Goal: Information Seeking & Learning: Learn about a topic

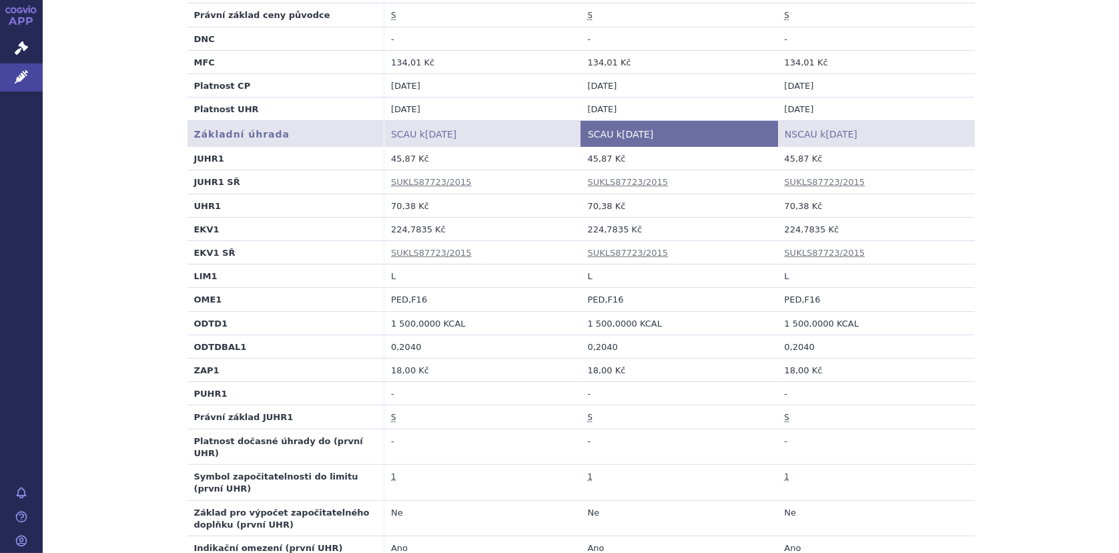
scroll to position [400, 0]
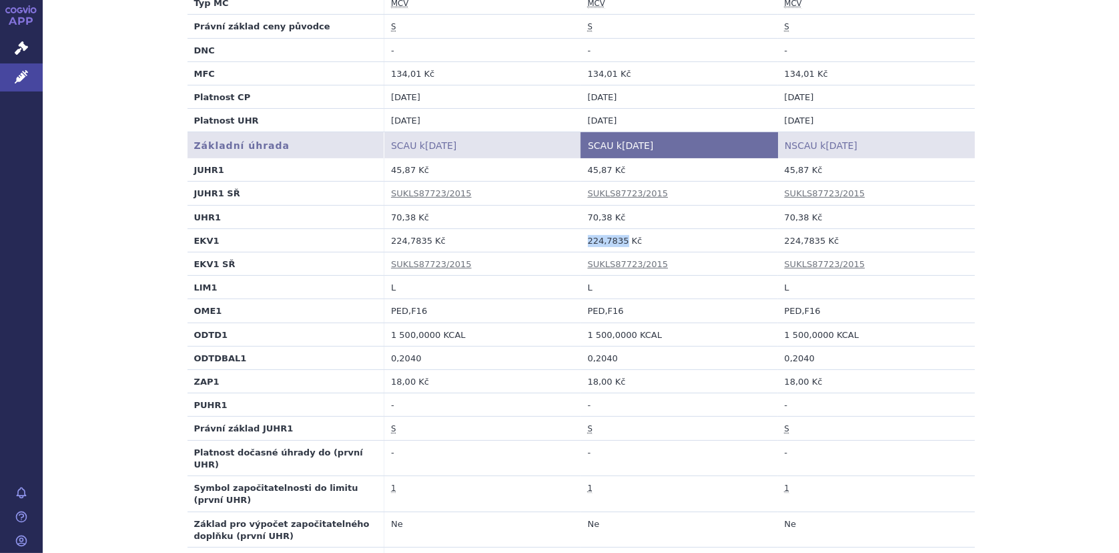
drag, startPoint x: 583, startPoint y: 238, endPoint x: 617, endPoint y: 242, distance: 34.3
click at [617, 242] on td "224,7835 Kč" at bounding box center [679, 239] width 197 height 23
copy td "224,7835"
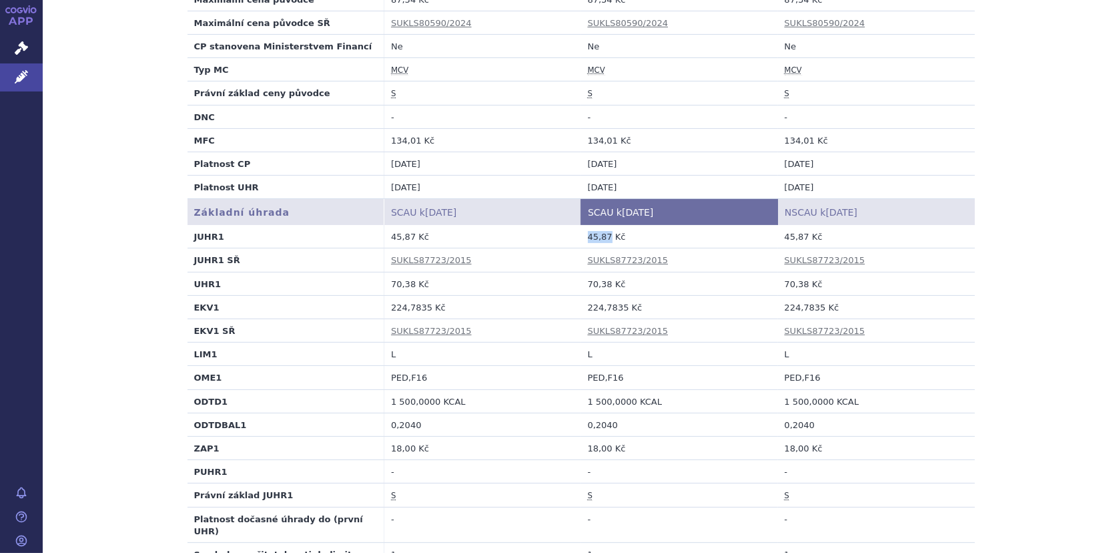
drag, startPoint x: 582, startPoint y: 234, endPoint x: 603, endPoint y: 234, distance: 20.7
click at [603, 234] on td "45,87 Kč" at bounding box center [679, 236] width 197 height 23
copy td "45,87"
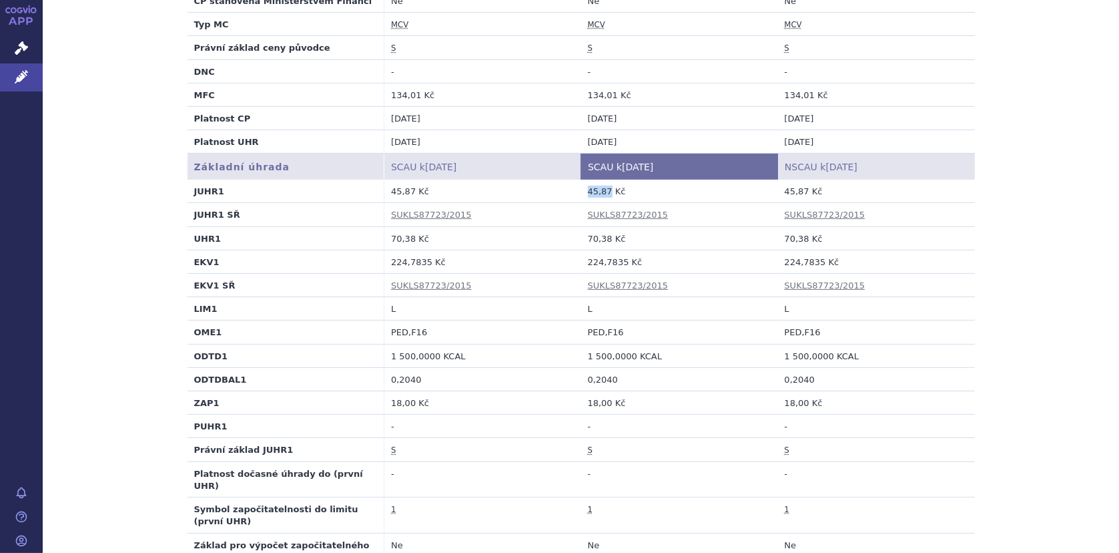
scroll to position [400, 0]
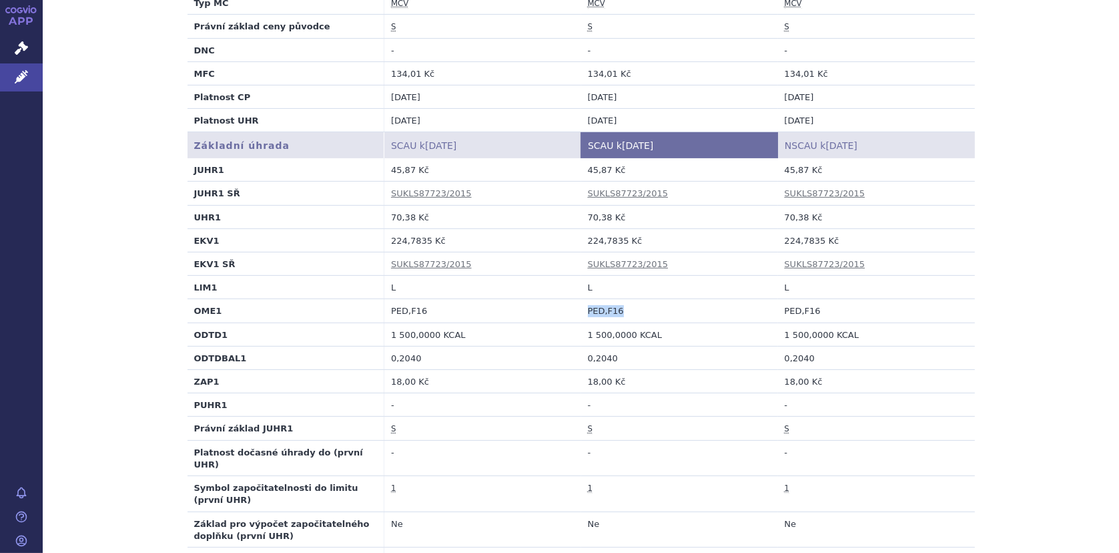
drag, startPoint x: 583, startPoint y: 312, endPoint x: 619, endPoint y: 312, distance: 35.4
click at [619, 312] on td "PED,F16" at bounding box center [679, 310] width 197 height 23
copy td "PED,F16"
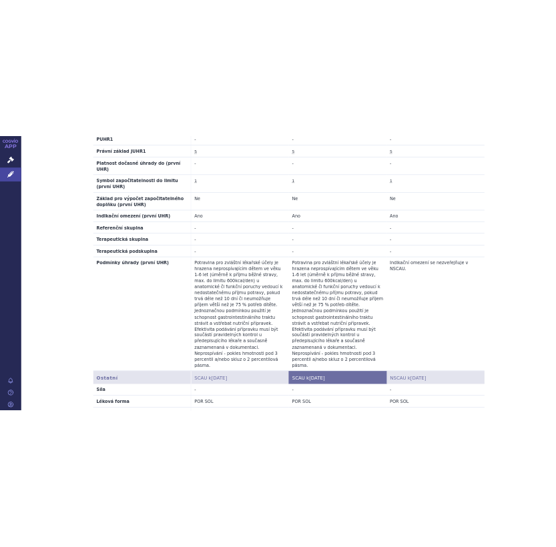
scroll to position [801, 0]
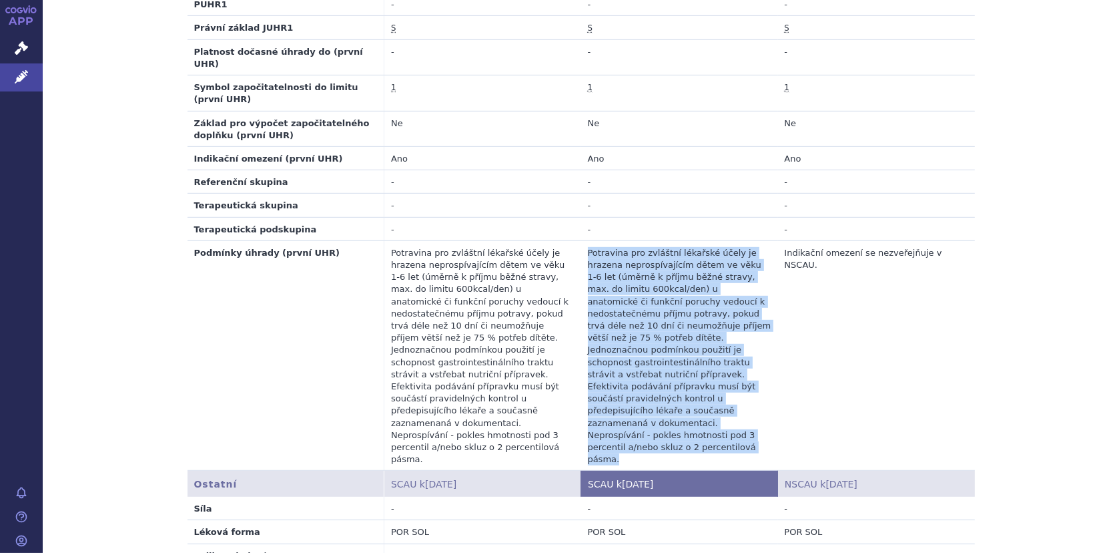
drag, startPoint x: 583, startPoint y: 240, endPoint x: 664, endPoint y: 408, distance: 185.9
click at [664, 408] on td "Potravina pro zvláštní lékařské účely je hrazena neprospívajícím dětem ve věku …" at bounding box center [679, 355] width 197 height 230
copy td "Potravina pro zvláštní lékařské účely je hrazena neprospívajícím dětem ve věku …"
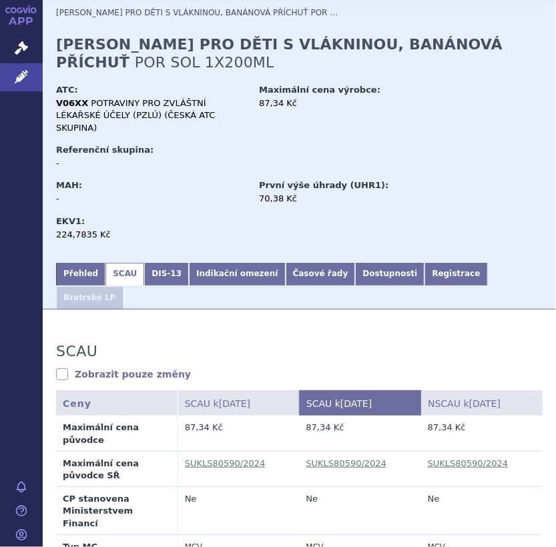
scroll to position [0, 0]
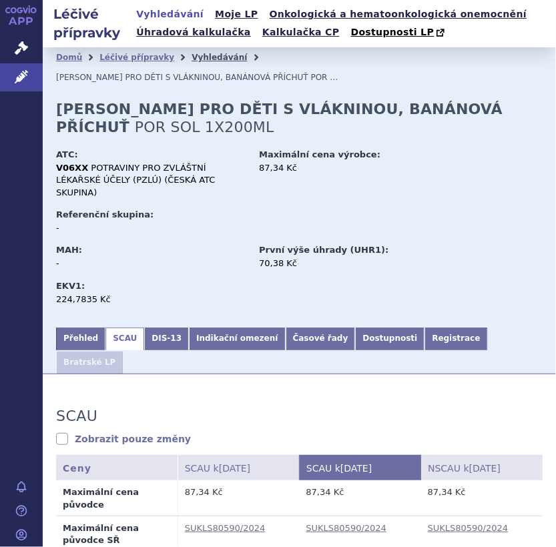
drag, startPoint x: 195, startPoint y: 53, endPoint x: 206, endPoint y: 55, distance: 10.9
click at [195, 53] on link "Vyhledávání" at bounding box center [219, 57] width 55 height 9
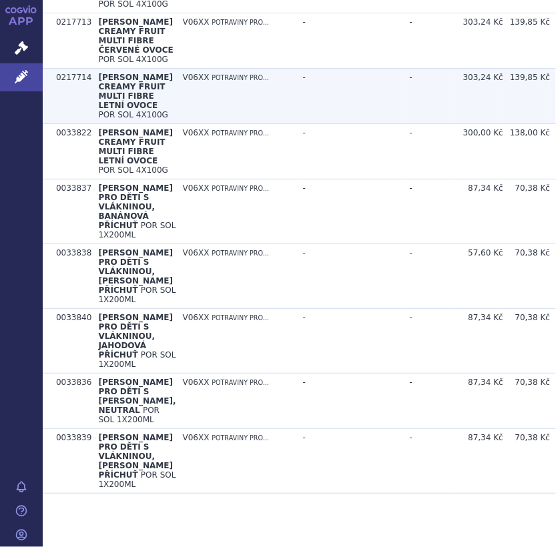
scroll to position [801, 0]
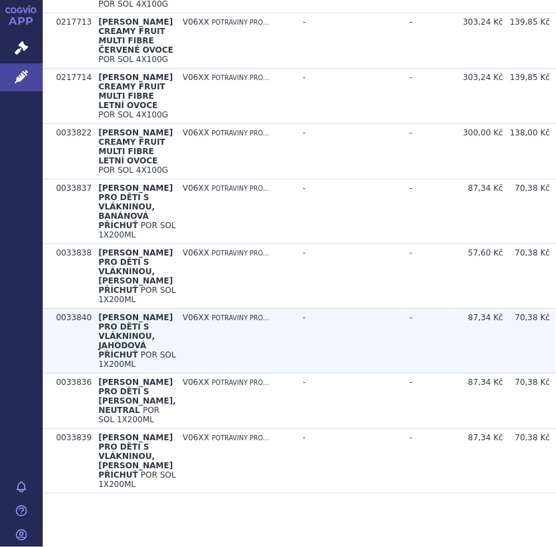
click at [109, 348] on span "FORTINI PRO DĚTI S VLÁKNINOU, JAHODOVÁ PŘÍCHUŤ" at bounding box center [135, 336] width 75 height 47
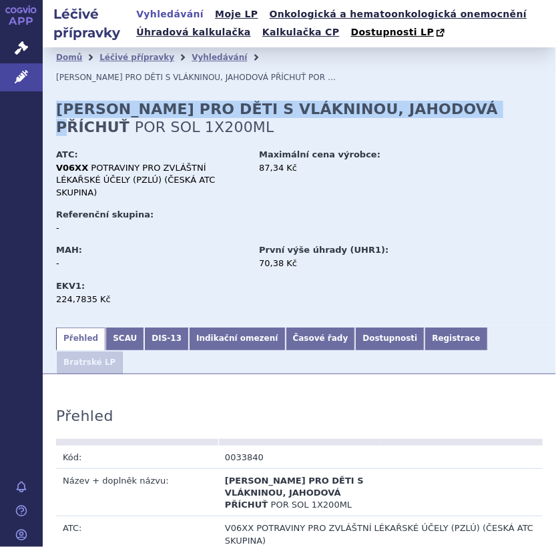
drag, startPoint x: 57, startPoint y: 91, endPoint x: 448, endPoint y: 91, distance: 391.1
click at [448, 101] on h2 "FORTINI PRO DĚTI S VLÁKNINOU, JAHODOVÁ PŘÍCHUŤ POR SOL 1X200ML" at bounding box center [299, 118] width 486 height 35
copy strong "FORTINI PRO DĚTI S VLÁKNINOU, JAHODOVÁ PŘÍCHUŤ"
click at [123, 328] on link "SCAU" at bounding box center [124, 339] width 39 height 23
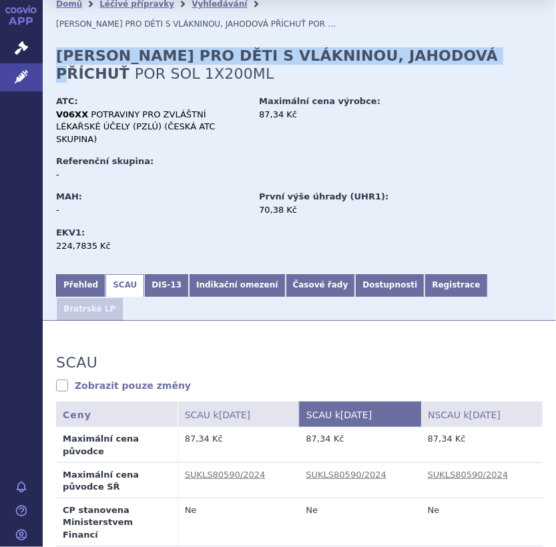
scroll to position [200, 0]
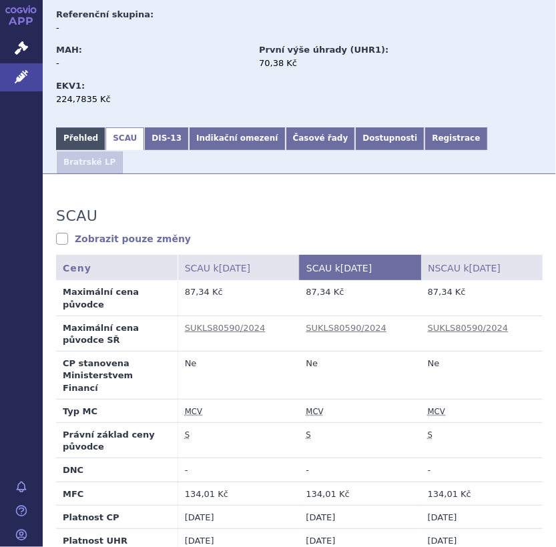
drag, startPoint x: 66, startPoint y: 107, endPoint x: 87, endPoint y: 111, distance: 21.1
click at [66, 127] on link "Přehled" at bounding box center [80, 138] width 49 height 23
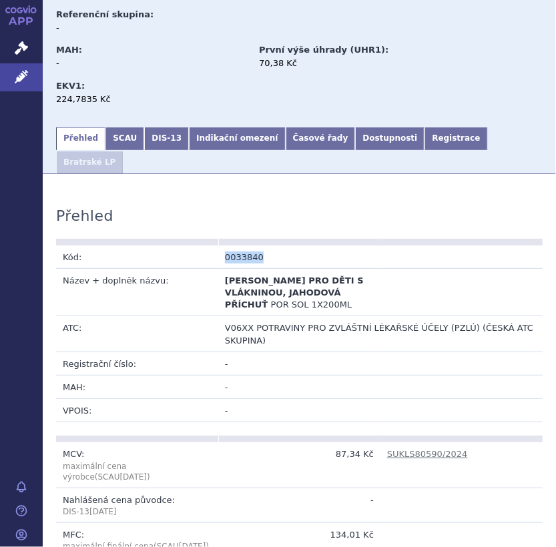
drag, startPoint x: 217, startPoint y: 200, endPoint x: 262, endPoint y: 200, distance: 45.4
click at [262, 246] on td "0033840" at bounding box center [299, 257] width 162 height 23
copy td "0033840"
click at [122, 127] on link "SCAU" at bounding box center [124, 138] width 39 height 23
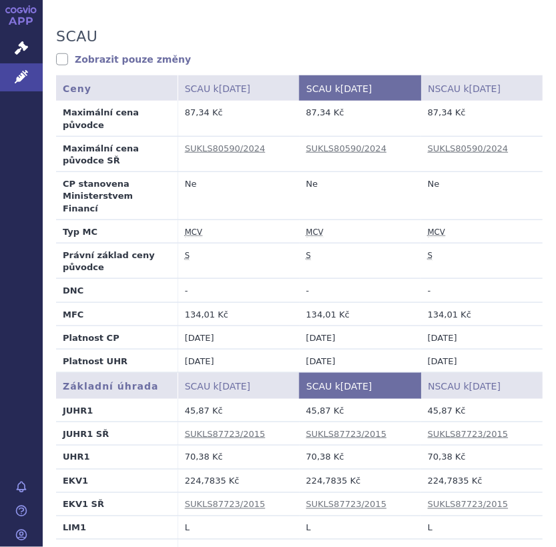
scroll to position [400, 0]
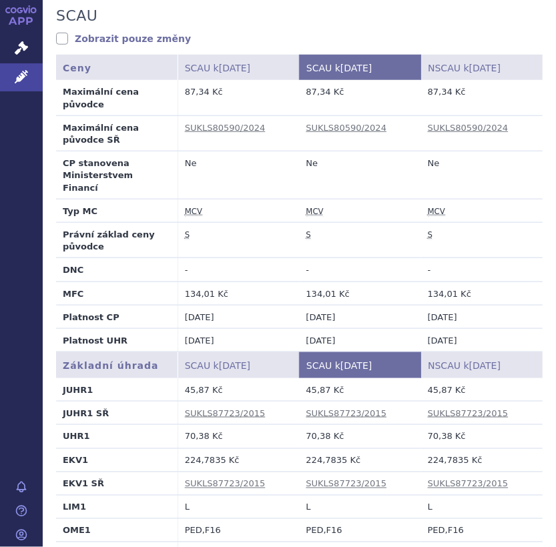
click at [453, 328] on td "01.11.2015" at bounding box center [481, 339] width 121 height 23
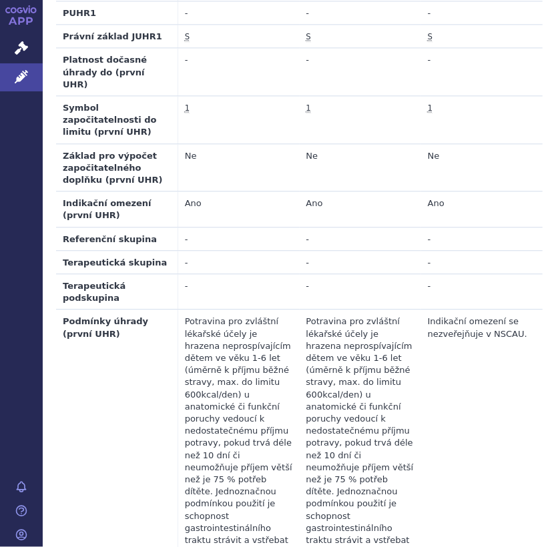
scroll to position [1068, 0]
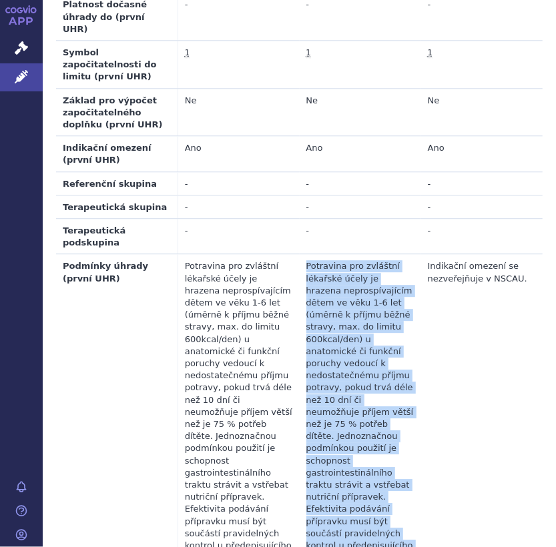
drag, startPoint x: 301, startPoint y: 146, endPoint x: 382, endPoint y: 460, distance: 324.7
click at [382, 460] on td "Potravina pro zvláštní lékařské účely je hrazena neprospívajícím dětem ve věku …" at bounding box center [360, 448] width 121 height 388
copy td "Potravina pro zvláštní lékařské účely je hrazena neprospívajícím dětem ve věku …"
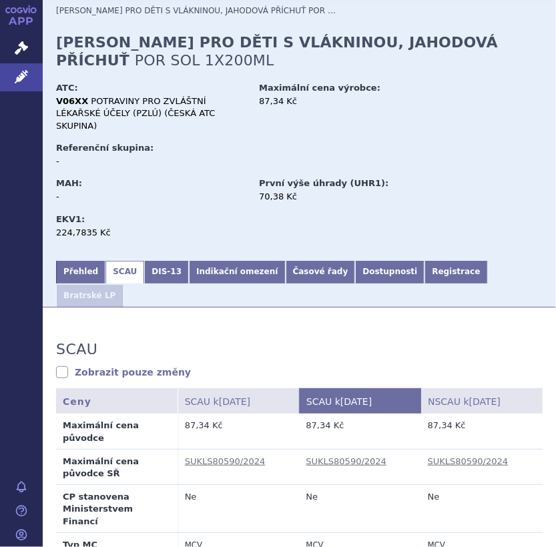
scroll to position [0, 0]
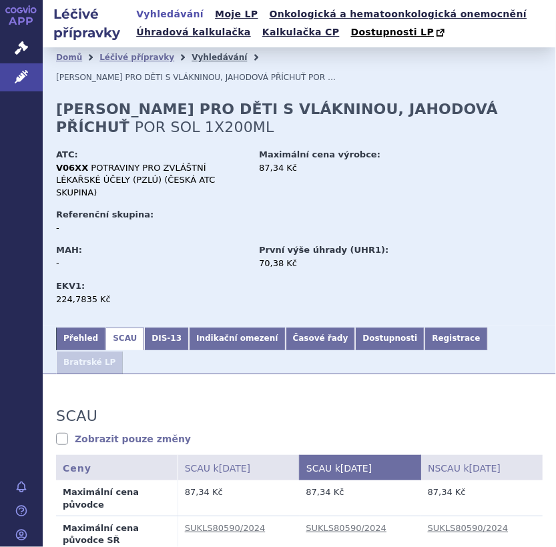
click at [206, 57] on link "Vyhledávání" at bounding box center [219, 57] width 55 height 9
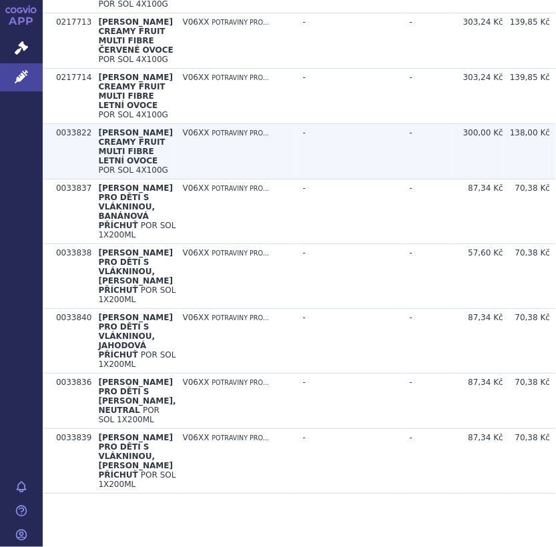
scroll to position [801, 0]
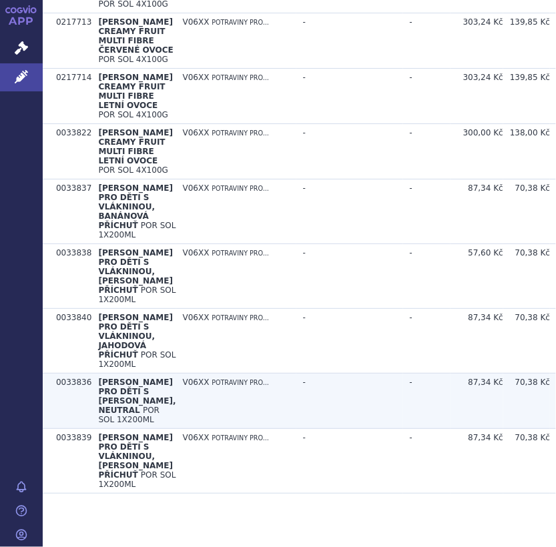
click at [111, 402] on span "[PERSON_NAME] PRO DĚTI S [PERSON_NAME], NEUTRAL" at bounding box center [136, 396] width 77 height 37
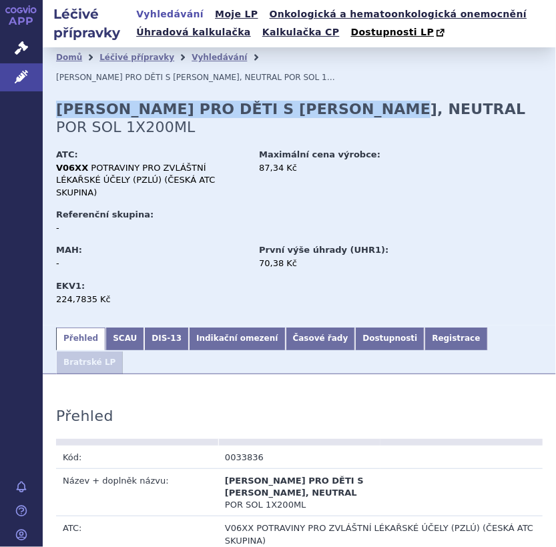
drag, startPoint x: 57, startPoint y: 89, endPoint x: 366, endPoint y: 99, distance: 309.8
click at [366, 101] on h2 "[PERSON_NAME] PRO DĚTI S [PERSON_NAME], NEUTRAL POR SOL 1X200ML" at bounding box center [299, 118] width 486 height 35
copy strong "[PERSON_NAME] PRO DĚTI S [PERSON_NAME], NEUTRAL"
click at [111, 328] on link "SCAU" at bounding box center [124, 339] width 39 height 23
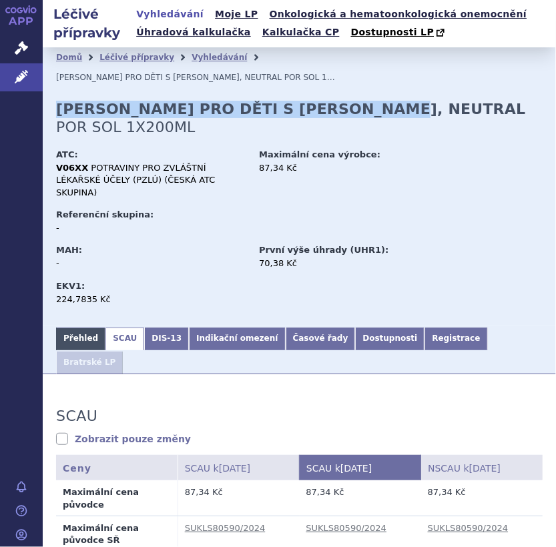
drag, startPoint x: 87, startPoint y: 291, endPoint x: 97, endPoint y: 292, distance: 9.4
click at [87, 328] on link "Přehled" at bounding box center [80, 339] width 49 height 23
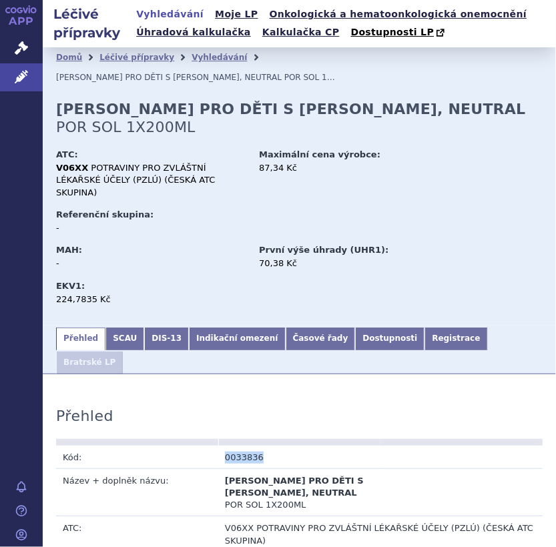
drag, startPoint x: 218, startPoint y: 382, endPoint x: 274, endPoint y: 384, distance: 56.8
click at [274, 446] on td "0033836" at bounding box center [299, 457] width 162 height 23
copy td "0033836"
click at [109, 328] on link "SCAU" at bounding box center [124, 339] width 39 height 23
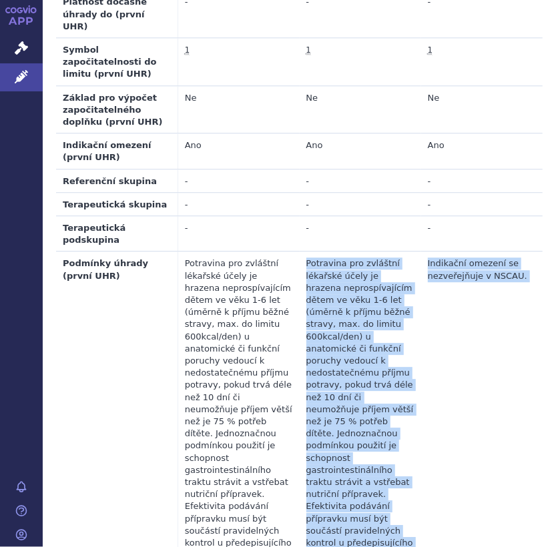
scroll to position [1110, 0]
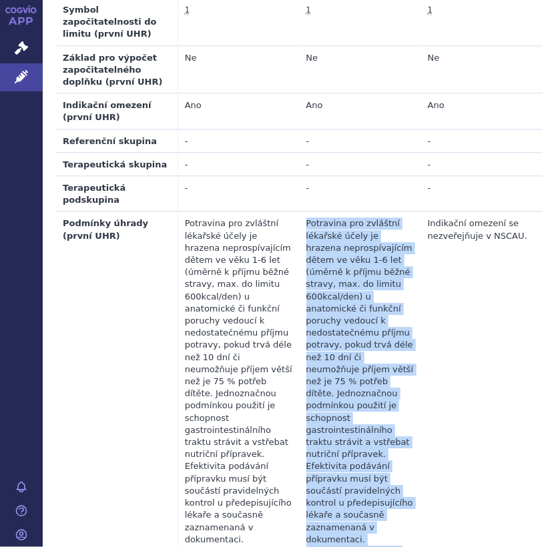
drag, startPoint x: 302, startPoint y: 262, endPoint x: 380, endPoint y: 401, distance: 159.3
click at [380, 401] on td "Potravina pro zvláštní lékařské účely je hrazena neprospívajícím dětem ve věku …" at bounding box center [360, 406] width 121 height 388
copy td "Potravina pro zvláštní lékařské účely je hrazena neprospívajícím dětem ve věku …"
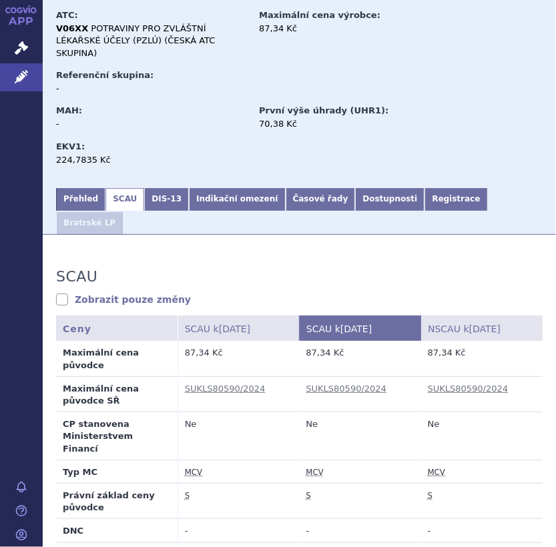
scroll to position [0, 0]
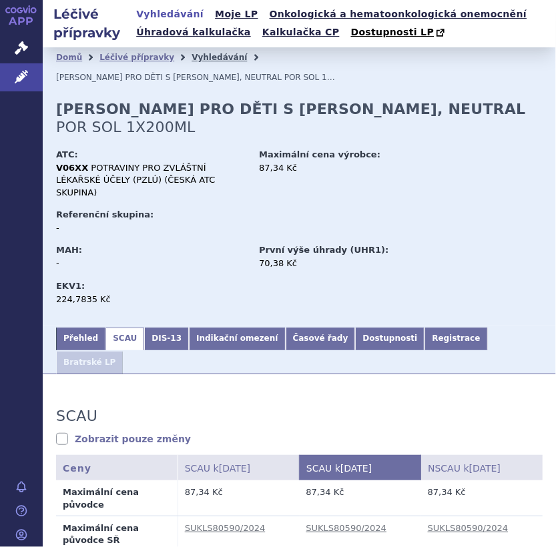
drag, startPoint x: 198, startPoint y: 57, endPoint x: 204, endPoint y: 60, distance: 7.2
click at [198, 57] on link "Vyhledávání" at bounding box center [219, 57] width 55 height 9
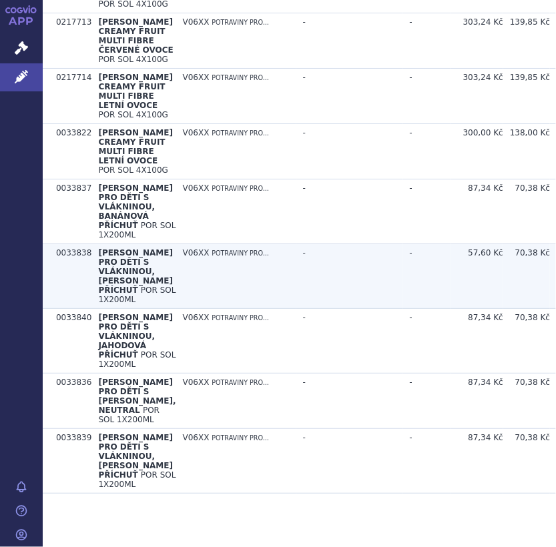
scroll to position [814, 0]
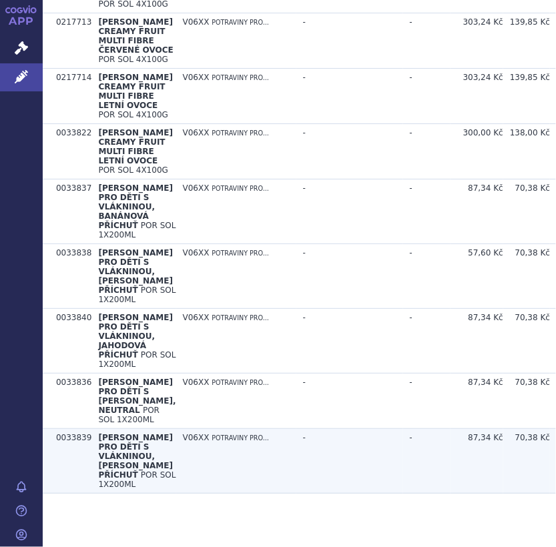
click at [119, 440] on span "[PERSON_NAME] PRO DĚTI S VLÁKNINOU, [PERSON_NAME] PŘÍCHUŤ" at bounding box center [135, 456] width 75 height 47
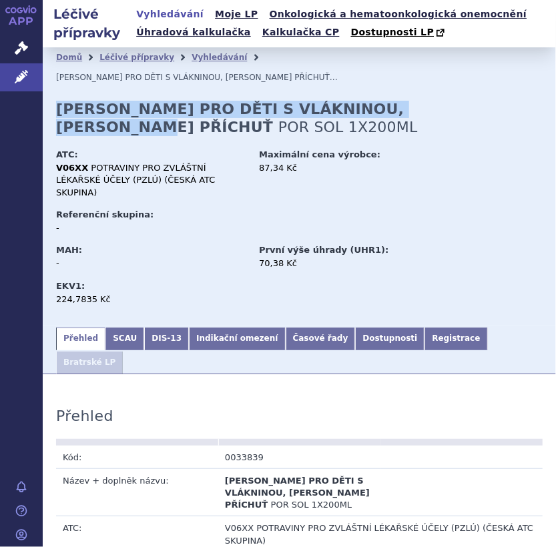
drag, startPoint x: 57, startPoint y: 85, endPoint x: 450, endPoint y: 91, distance: 393.1
click at [450, 101] on h2 "[PERSON_NAME] PRO DĚTI S VLÁKNINOU, [PERSON_NAME] PŘÍCHUŤ POR SOL 1X200ML" at bounding box center [299, 118] width 486 height 35
copy strong "[PERSON_NAME] PRO DĚTI S VLÁKNINOU, [PERSON_NAME] PŘÍCHUŤ"
click at [120, 328] on link "SCAU" at bounding box center [124, 339] width 39 height 23
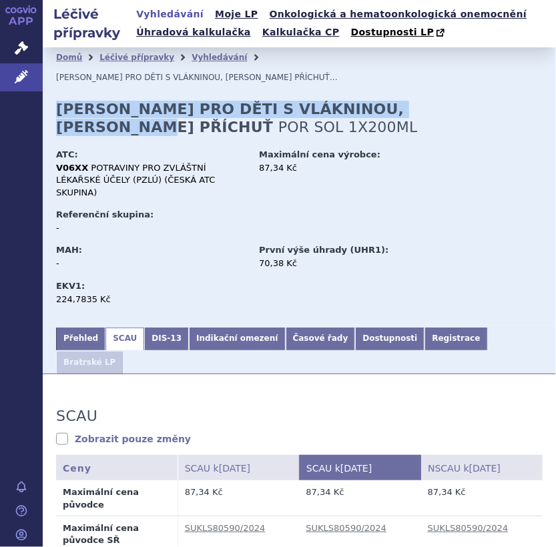
drag, startPoint x: 84, startPoint y: 307, endPoint x: 111, endPoint y: 313, distance: 27.4
click at [84, 328] on link "Přehled" at bounding box center [80, 339] width 49 height 23
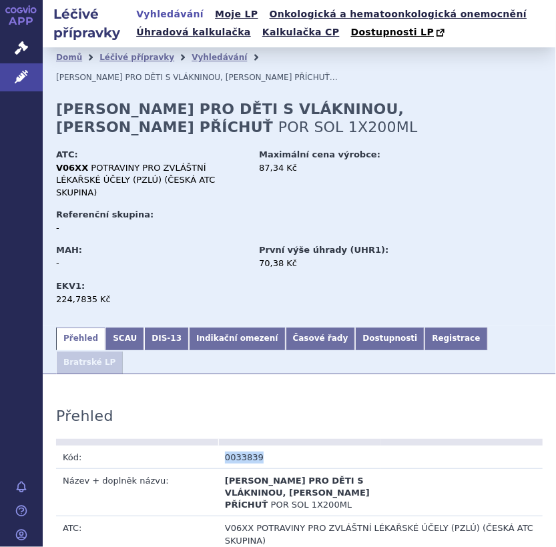
drag, startPoint x: 220, startPoint y: 403, endPoint x: 280, endPoint y: 404, distance: 59.4
click at [280, 446] on td "0033839" at bounding box center [299, 457] width 162 height 23
copy td "0033839"
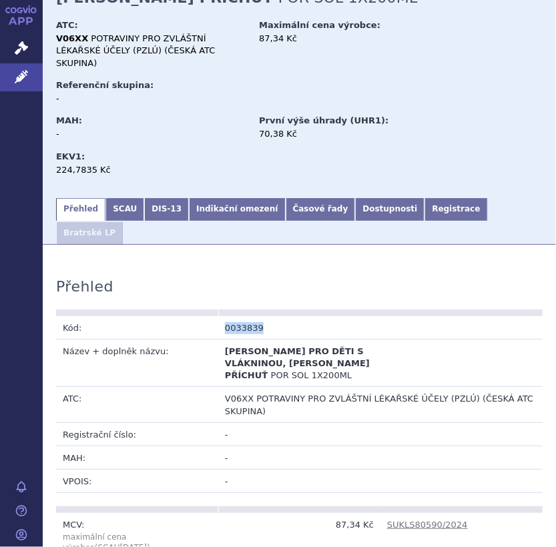
scroll to position [133, 0]
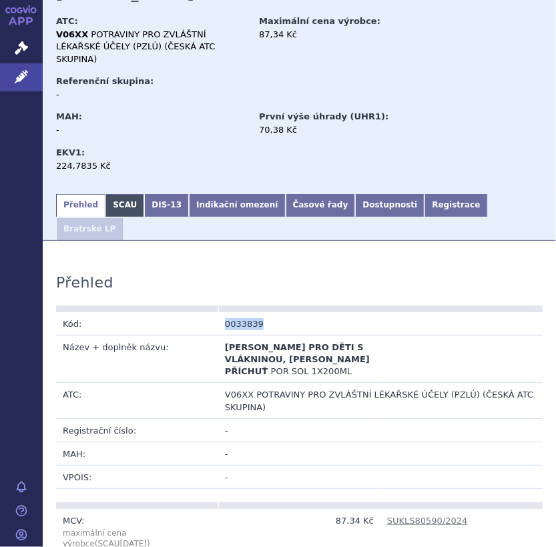
click at [108, 194] on link "SCAU" at bounding box center [124, 205] width 39 height 23
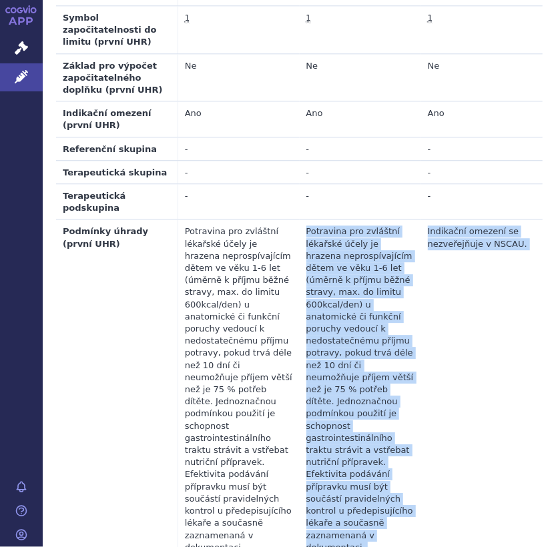
scroll to position [1107, 0]
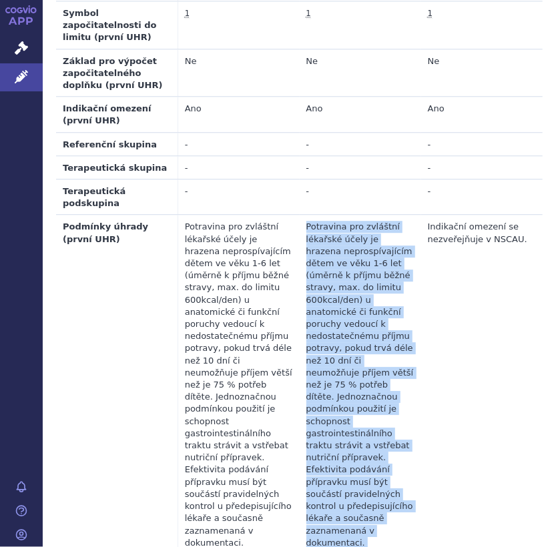
drag, startPoint x: 300, startPoint y: 346, endPoint x: 380, endPoint y: 426, distance: 112.3
click at [380, 426] on td "Potravina pro zvláštní lékařské účely je hrazena neprospívajícím dětem ve věku …" at bounding box center [360, 409] width 121 height 388
copy td "Potravina pro zvláštní lékařské účely je hrazena neprospívajícím dětem ve věku …"
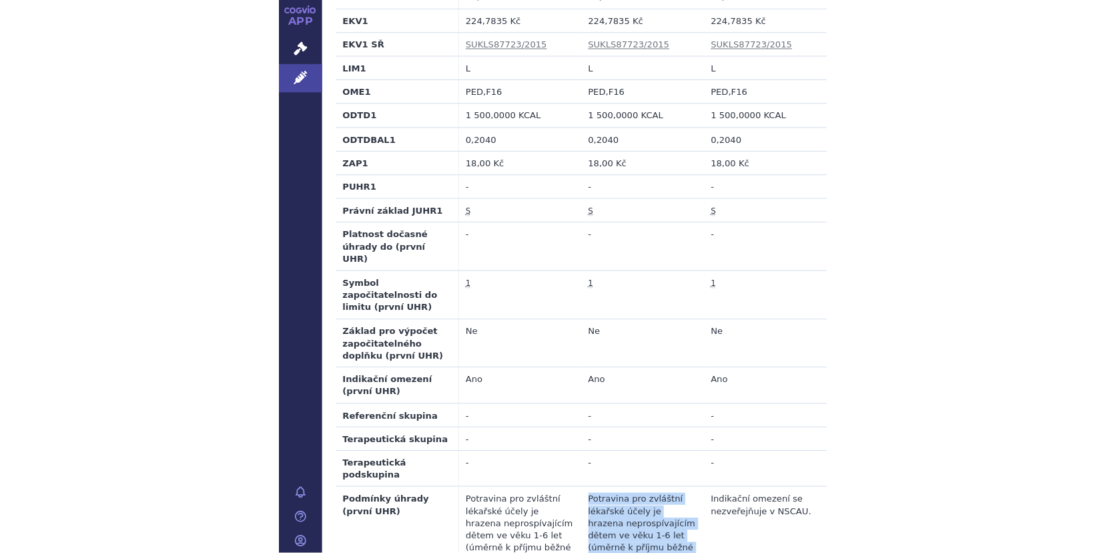
scroll to position [1040, 0]
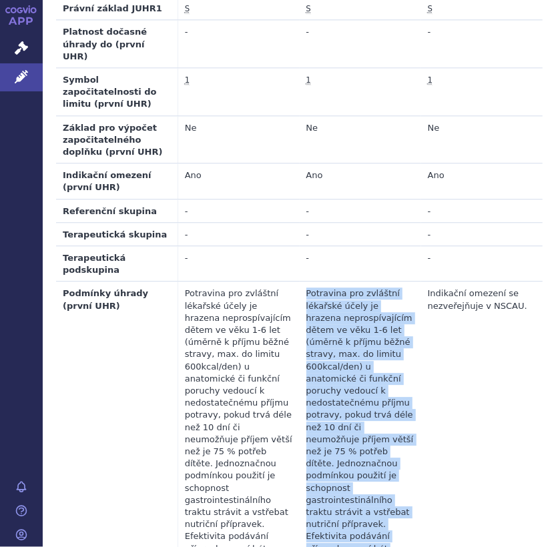
copy td "Potravina pro zvláštní lékařské účely je hrazena neprospívajícím dětem ve věku …"
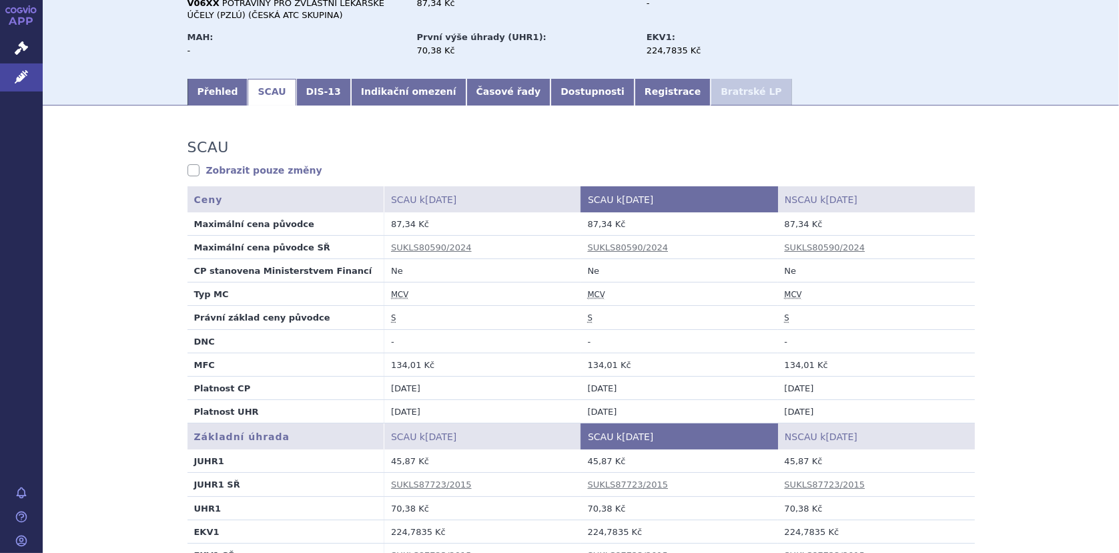
scroll to position [0, 0]
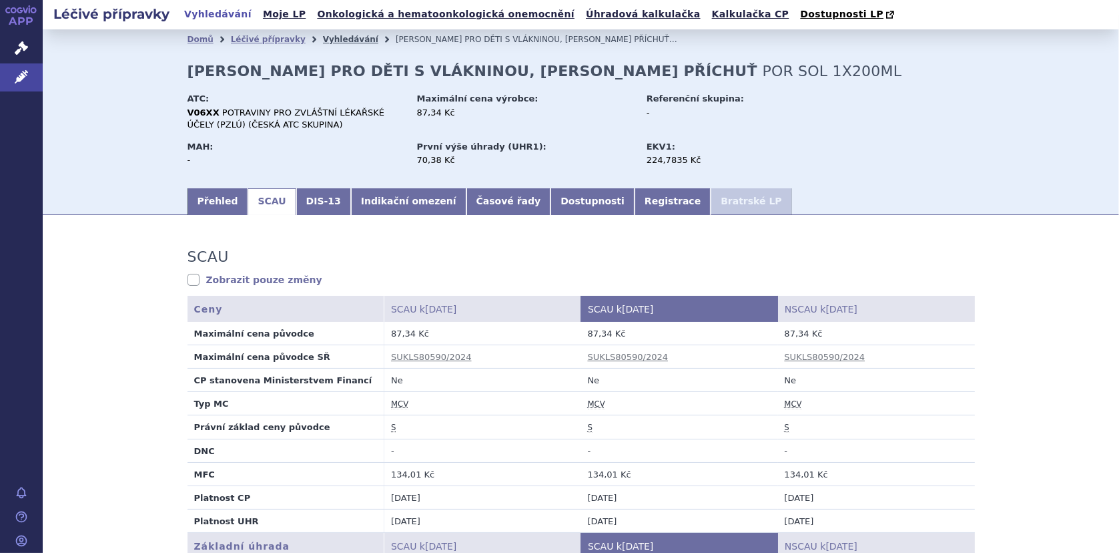
click at [336, 36] on link "Vyhledávání" at bounding box center [350, 39] width 55 height 9
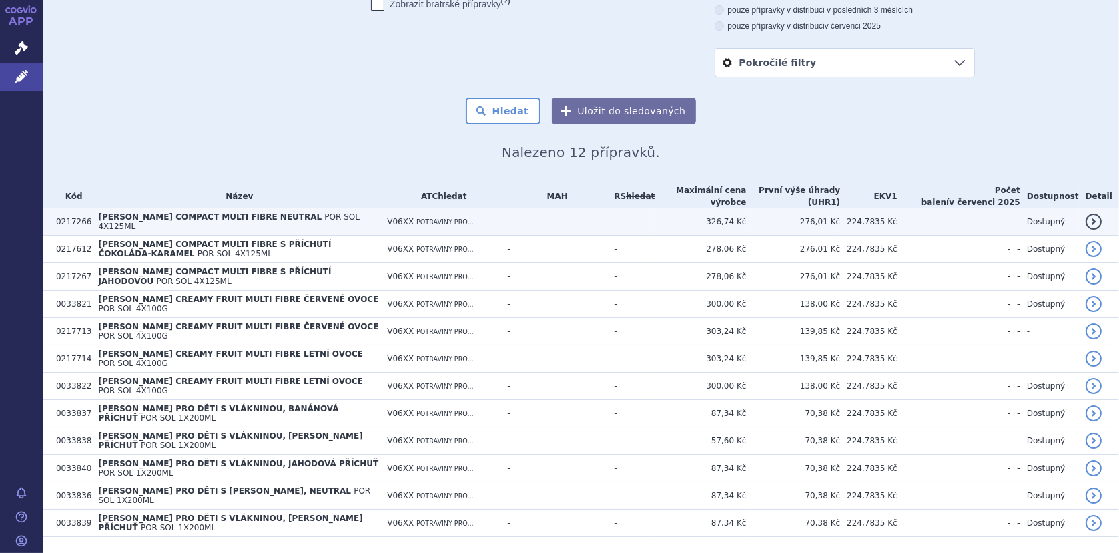
scroll to position [161, 0]
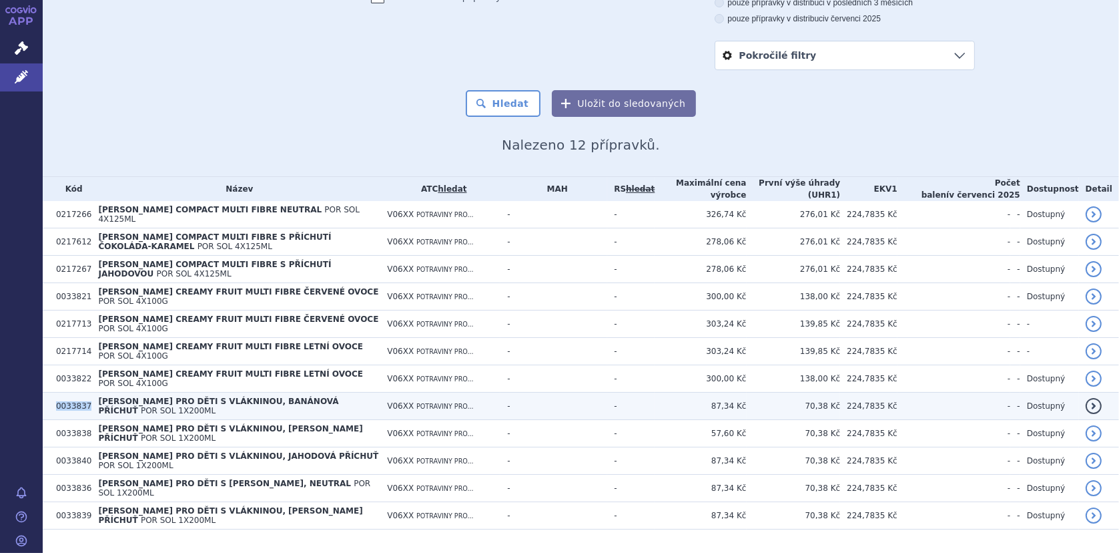
drag, startPoint x: 54, startPoint y: 386, endPoint x: 87, endPoint y: 387, distance: 32.7
click at [87, 392] on tr "0033837 [PERSON_NAME] PRO DĚTI S VLÁKNINOU, BANÁNOVÁ PŘÍCHUŤ POR SOL 1X200ML V0…" at bounding box center [581, 405] width 1076 height 27
copy tr "0033837"
